Goal: Task Accomplishment & Management: Manage account settings

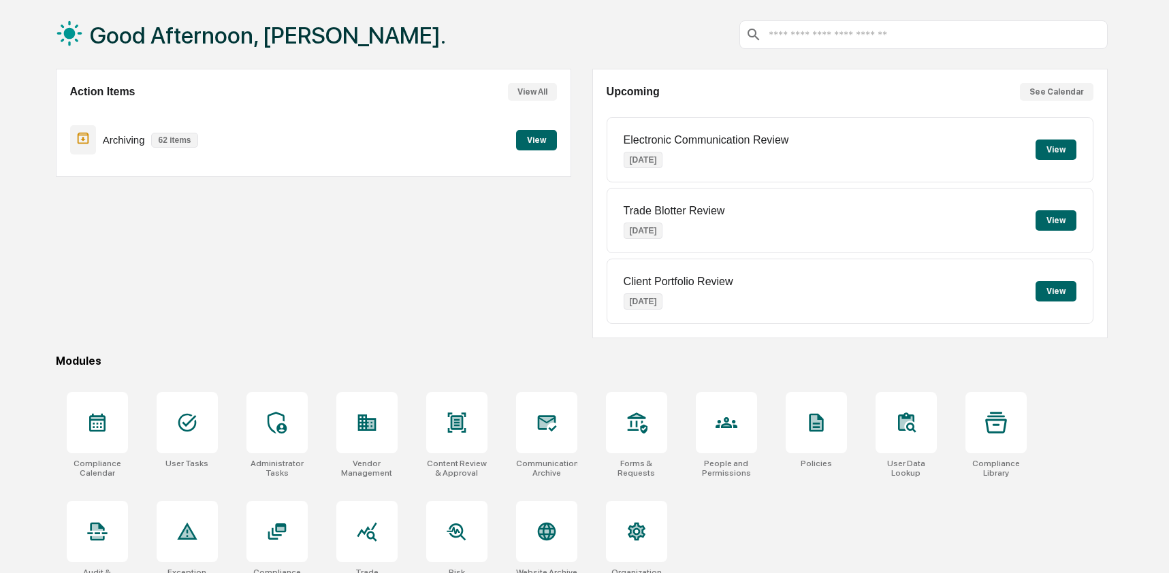
scroll to position [65, 0]
click at [568, 532] on div at bounding box center [546, 530] width 61 height 61
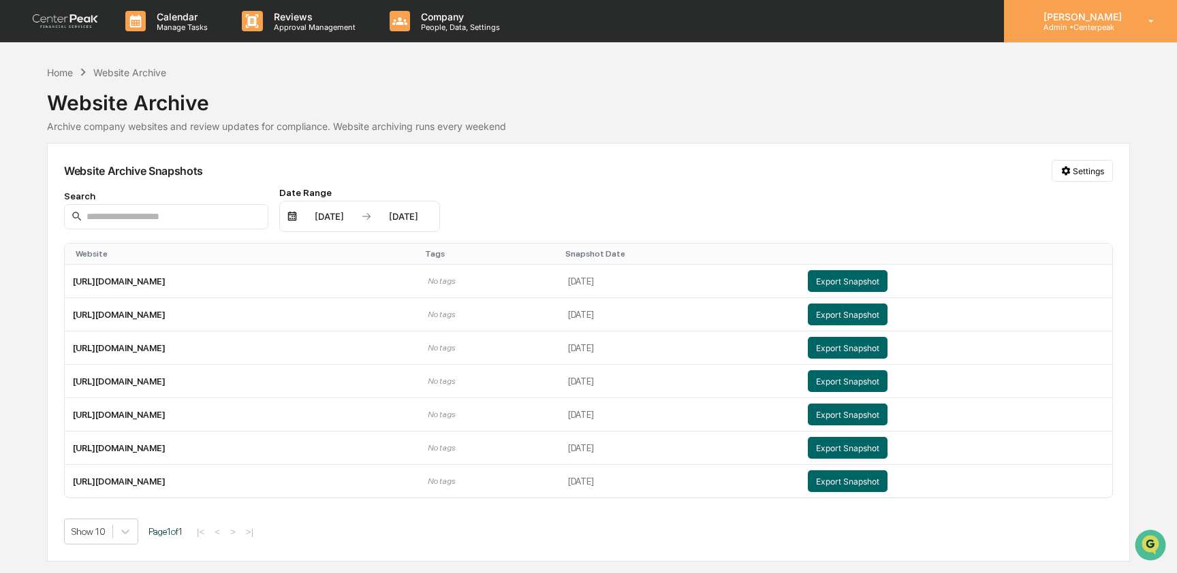
click at [1086, 37] on div "Ashley Craddock Admin • Centerpeak" at bounding box center [1090, 21] width 173 height 42
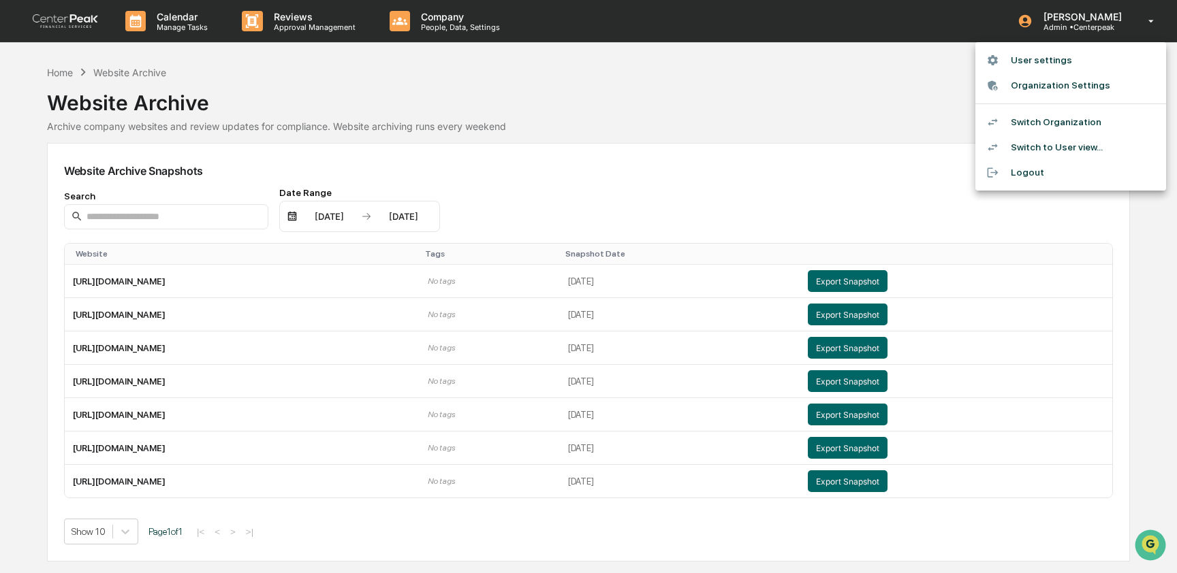
click at [1076, 114] on li "Switch Organization" at bounding box center [1070, 122] width 191 height 25
